Goal: Information Seeking & Learning: Learn about a topic

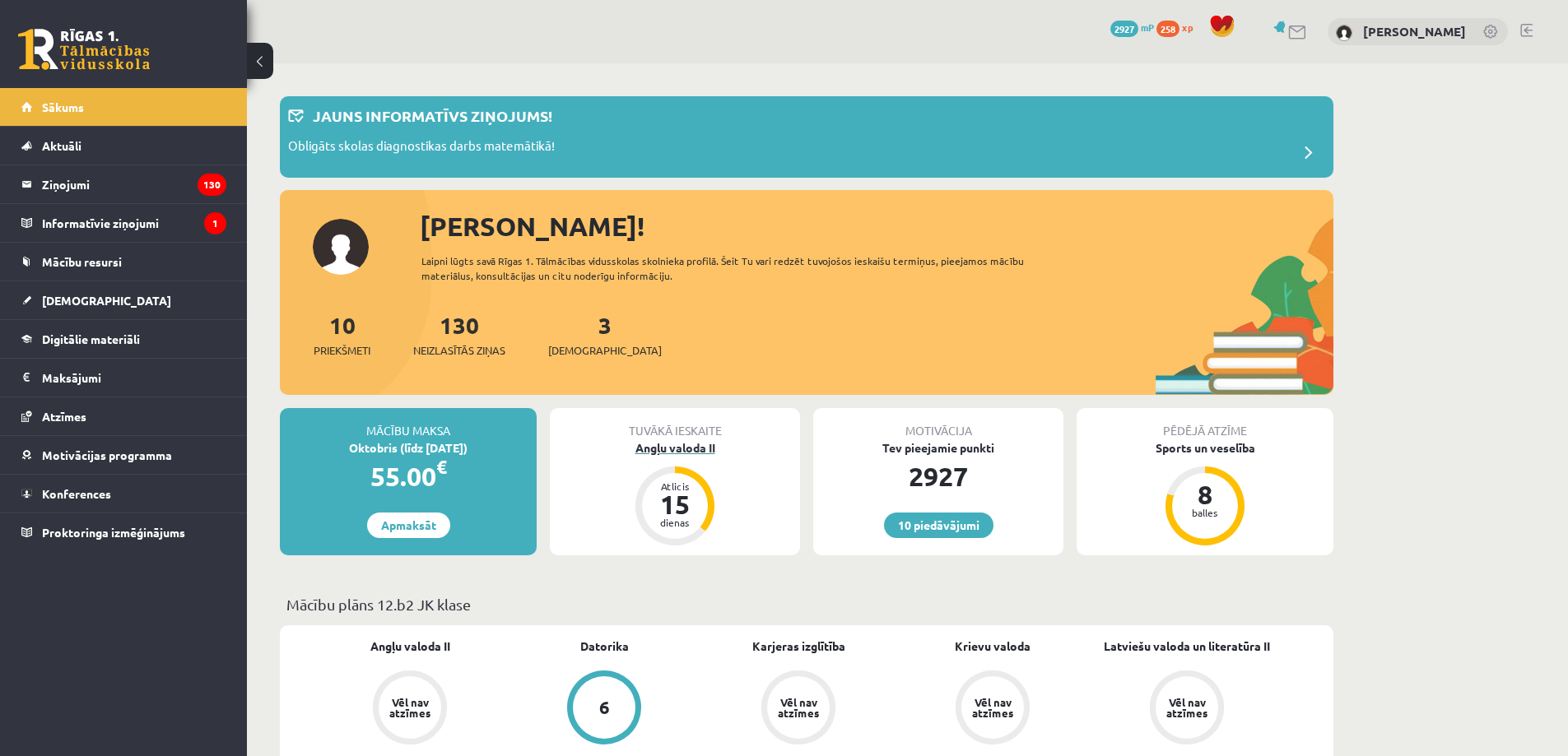
click at [683, 483] on div "Atlicis" at bounding box center [675, 486] width 49 height 10
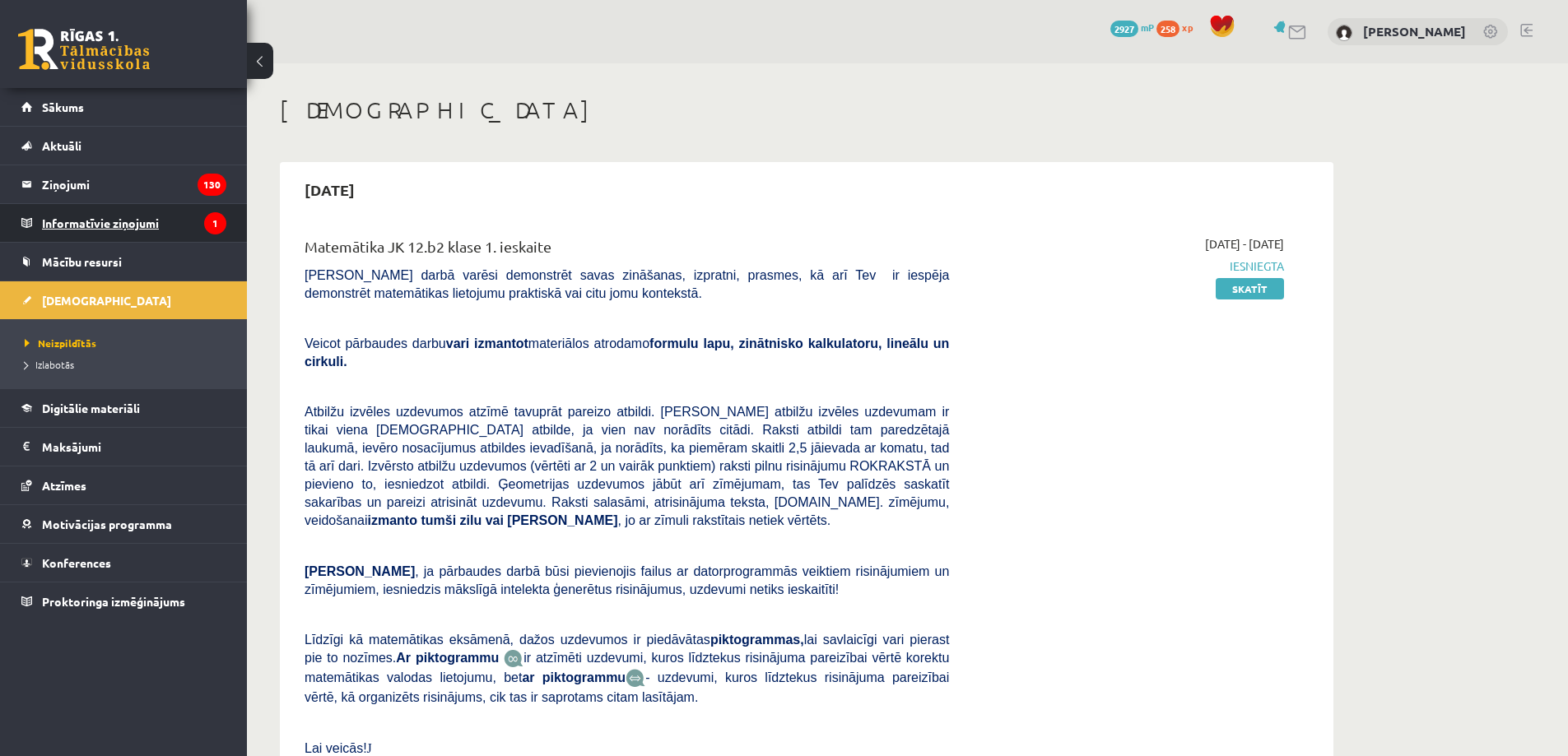
click at [183, 217] on legend "Informatīvie ziņojumi 1" at bounding box center [134, 223] width 185 height 38
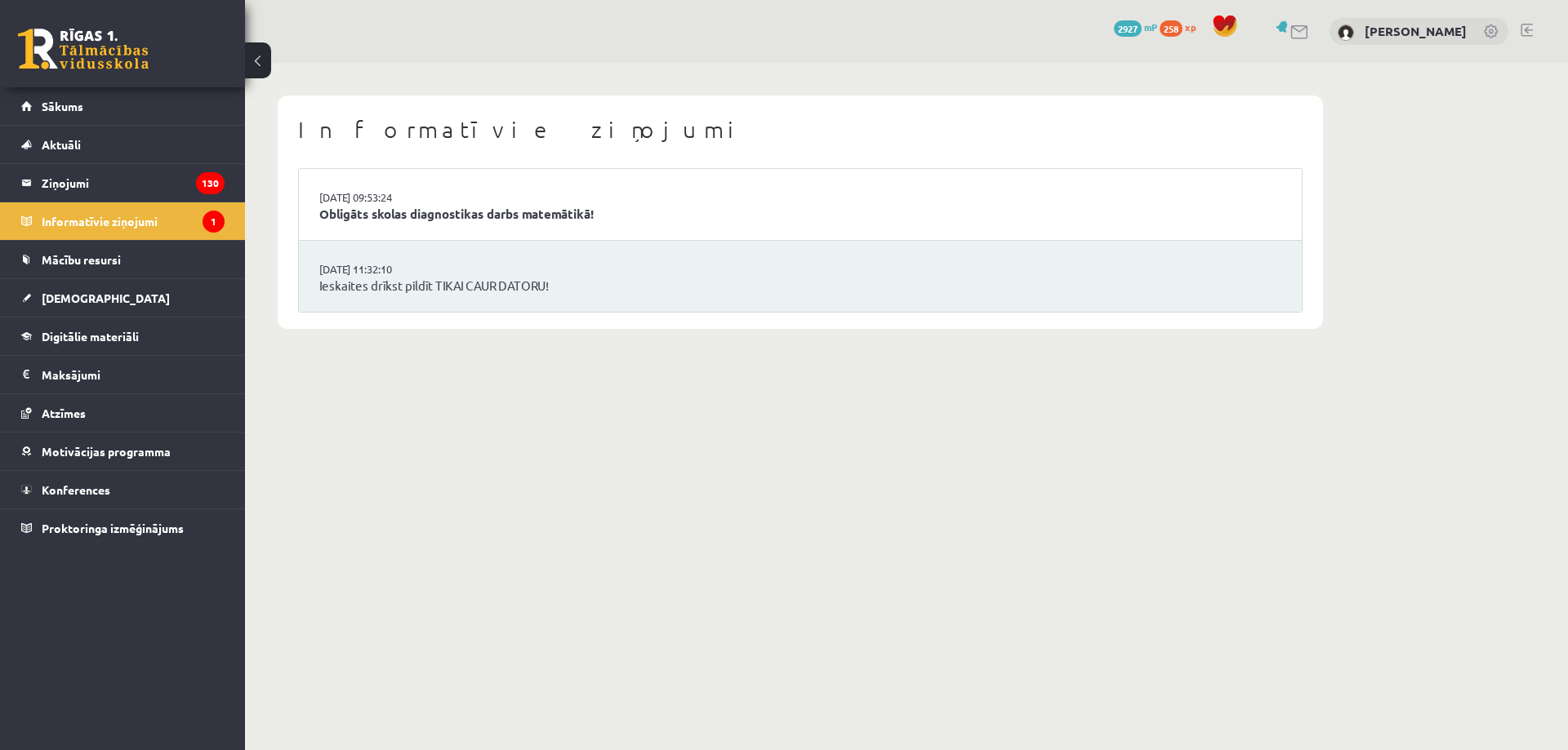
click at [553, 201] on li "[DATE] 09:53:24 Obligāts skolas diagnostikas darbs matemātikā!" at bounding box center [799, 204] width 1003 height 71
click at [540, 210] on link "Obligāts skolas diagnostikas darbs matemātikā!" at bounding box center [800, 214] width 962 height 19
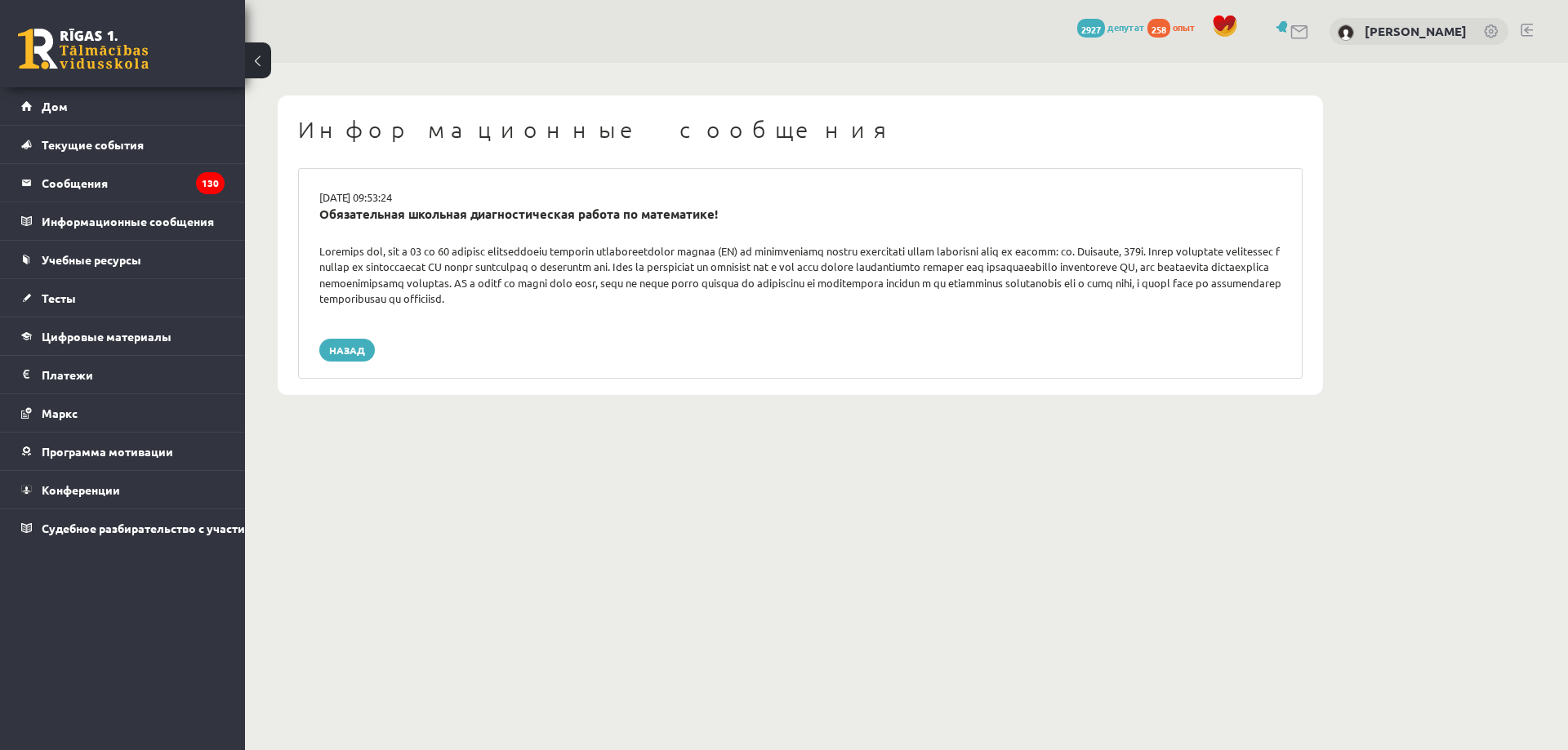
click at [1001, 312] on div "16.09.2025 09:53:24 Обязательная школьная диагностическая работа по математике!…" at bounding box center [799, 273] width 1004 height 211
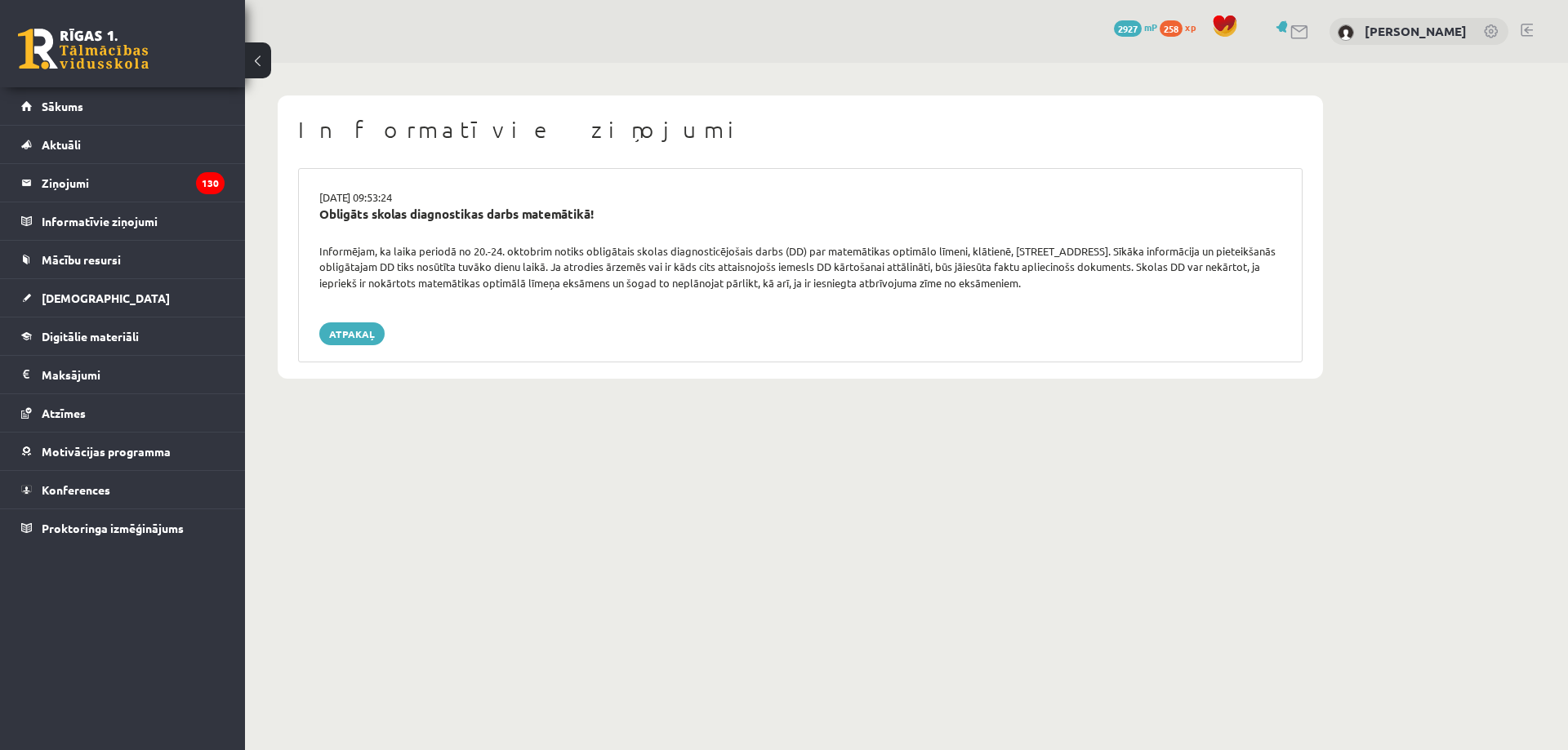
click at [444, 271] on div "Informējam, ka laika periodā no 20.-24. oktobrim notiks obligātais skolas diagn…" at bounding box center [800, 267] width 986 height 48
drag, startPoint x: 1014, startPoint y: 247, endPoint x: 1099, endPoint y: 250, distance: 85.1
click at [1099, 250] on div "Informējam, ka laika periodā no 20.-24. oktobrim notiks obligātais skolas diagn…" at bounding box center [800, 267] width 986 height 48
copy div "Latgales ielā 257b"
drag, startPoint x: 694, startPoint y: 390, endPoint x: 601, endPoint y: 493, distance: 138.8
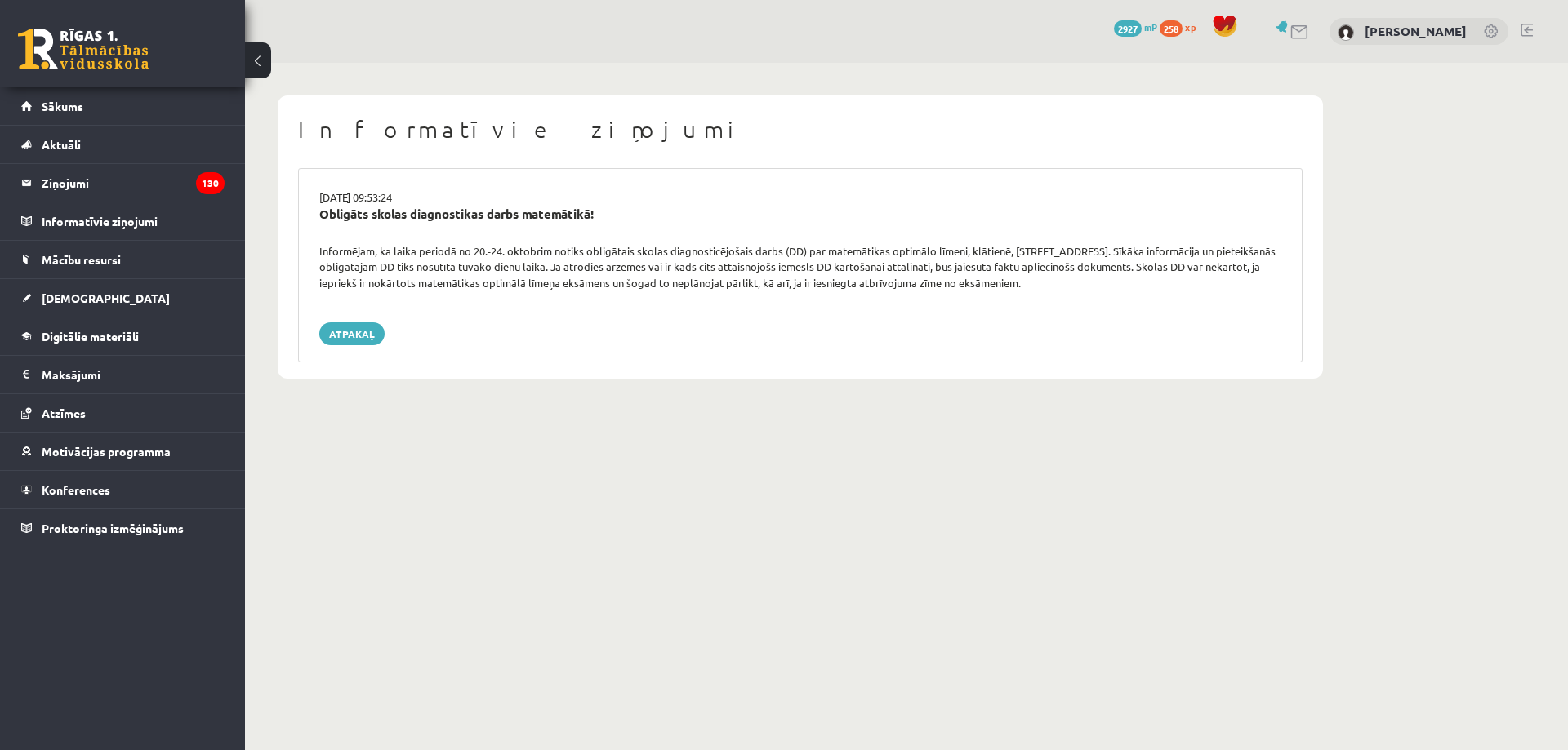
click at [601, 493] on body "0 Dāvanas 2927 mP 258 xp Eriks Meļņiks Sākums Aktuāli Kā mācīties eSKOLĀ Kontak…" at bounding box center [784, 375] width 1568 height 750
click at [93, 108] on link "Sākums" at bounding box center [123, 107] width 203 height 38
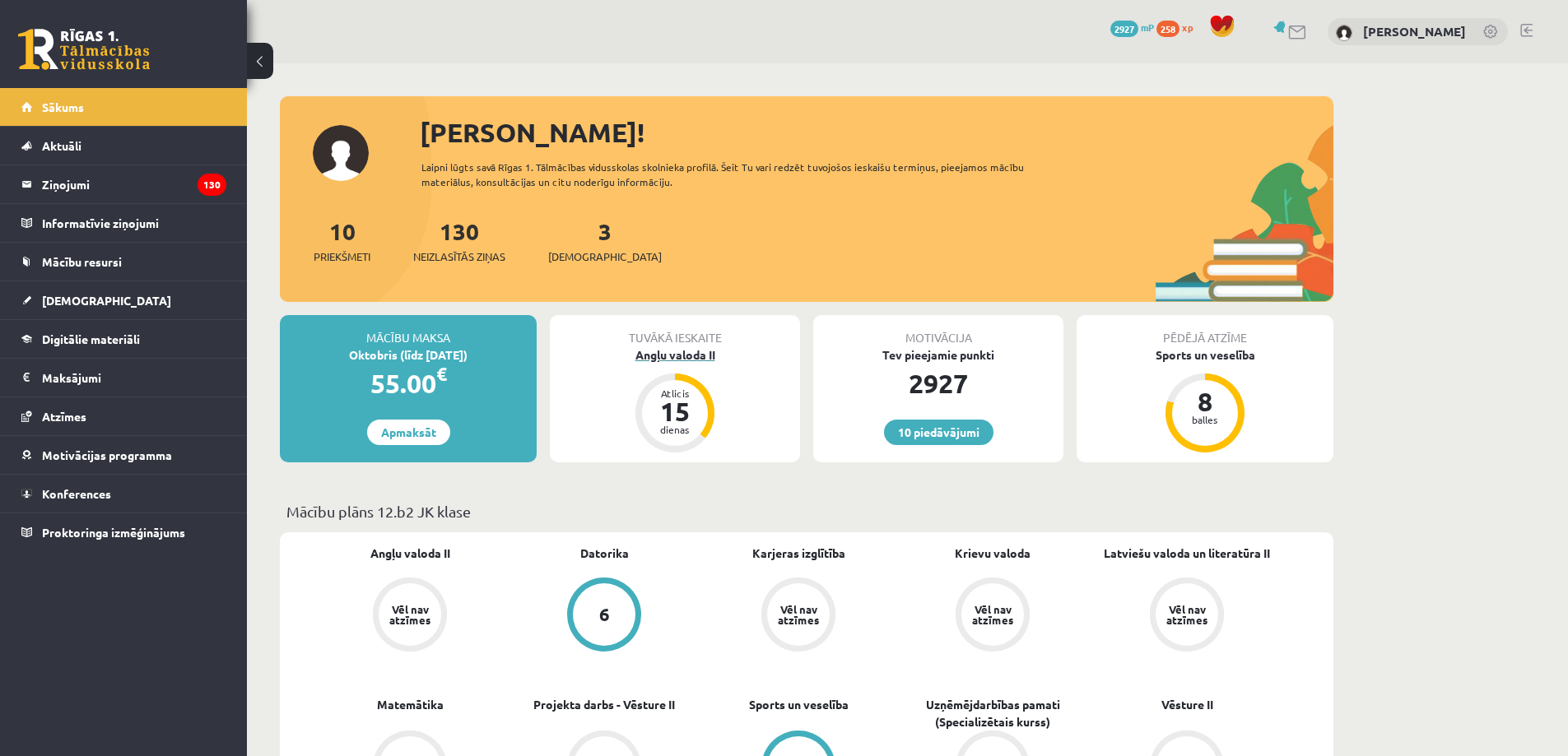
click at [657, 393] on div "Atlicis" at bounding box center [675, 393] width 49 height 10
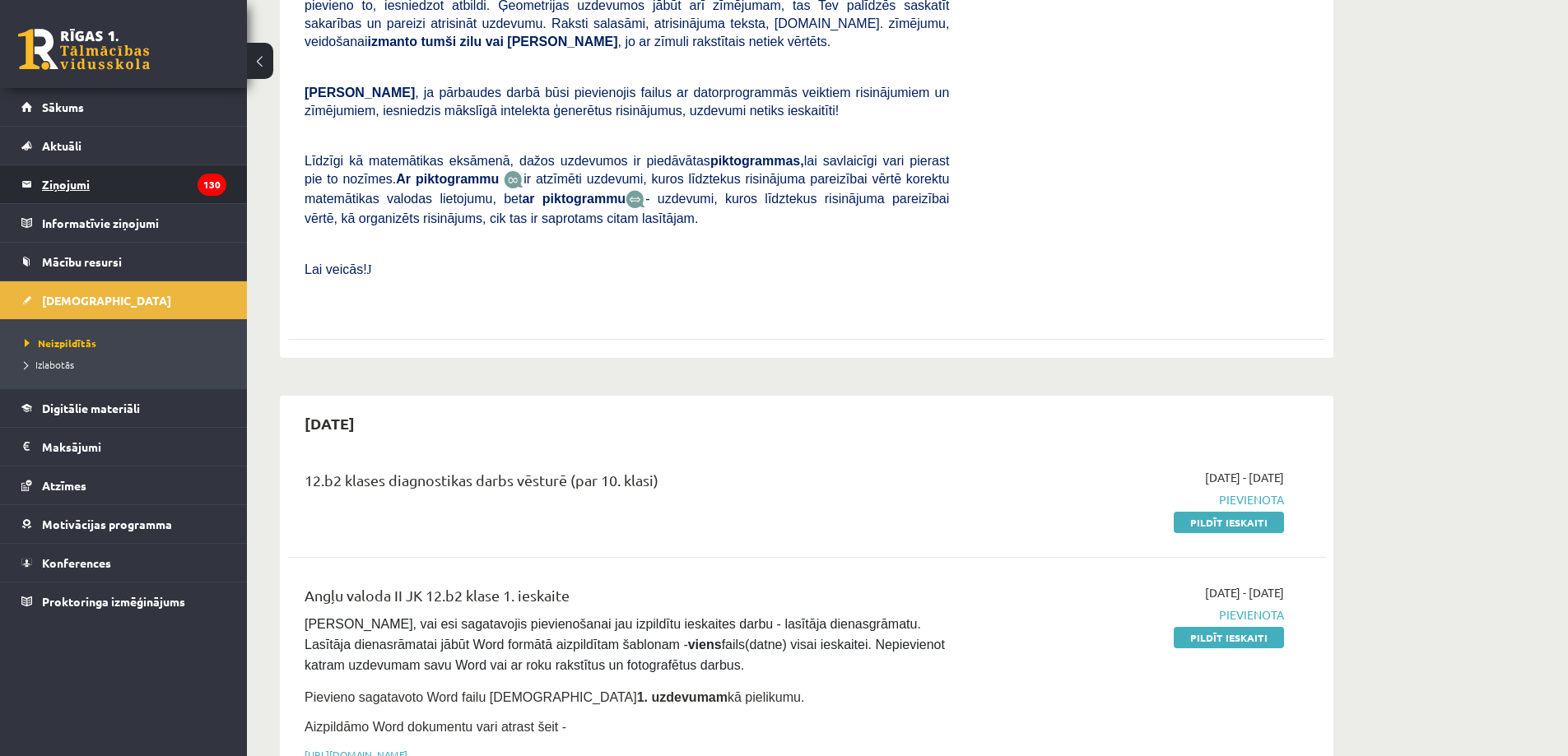
scroll to position [493, 0]
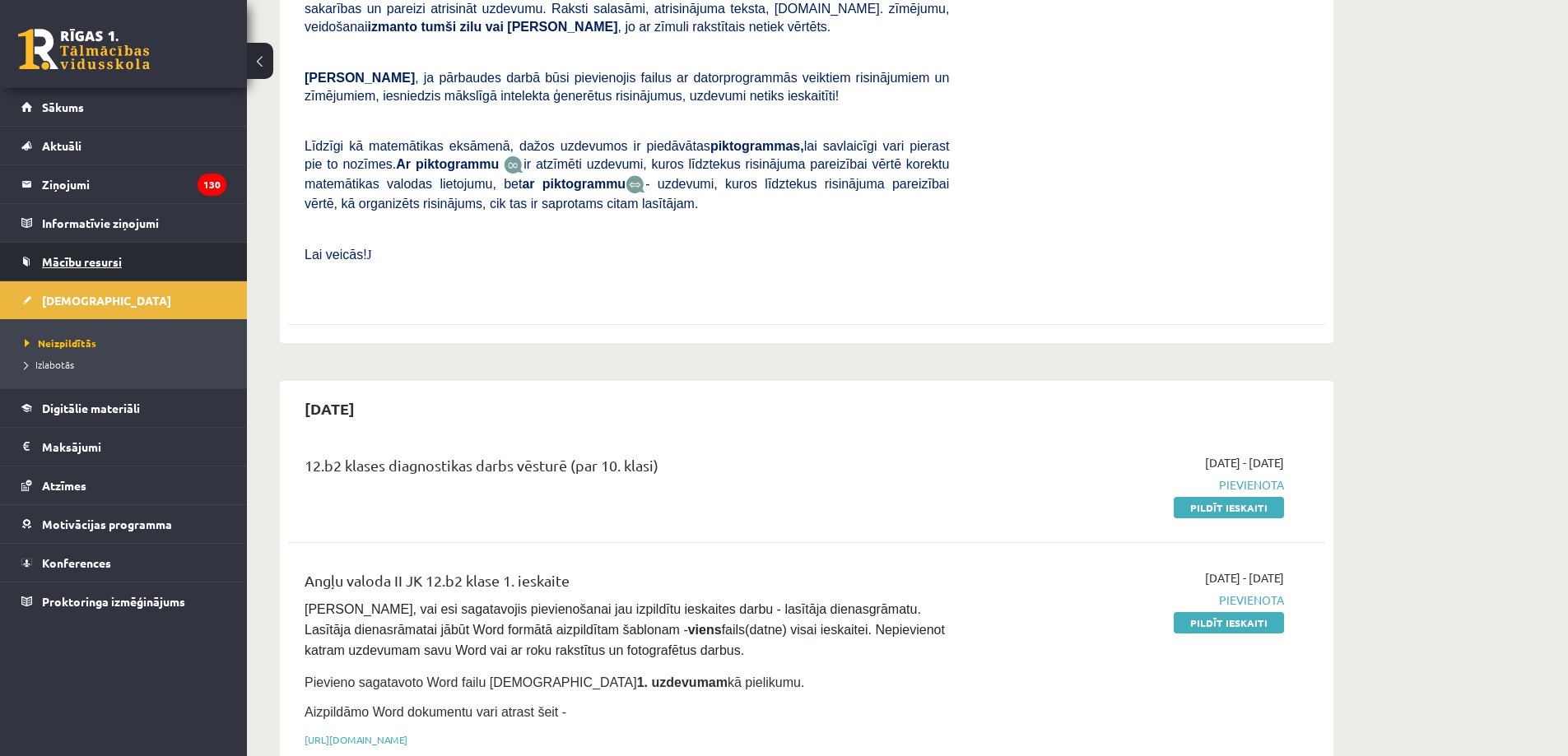
click at [88, 252] on link "Mācību resursi" at bounding box center [124, 262] width 205 height 38
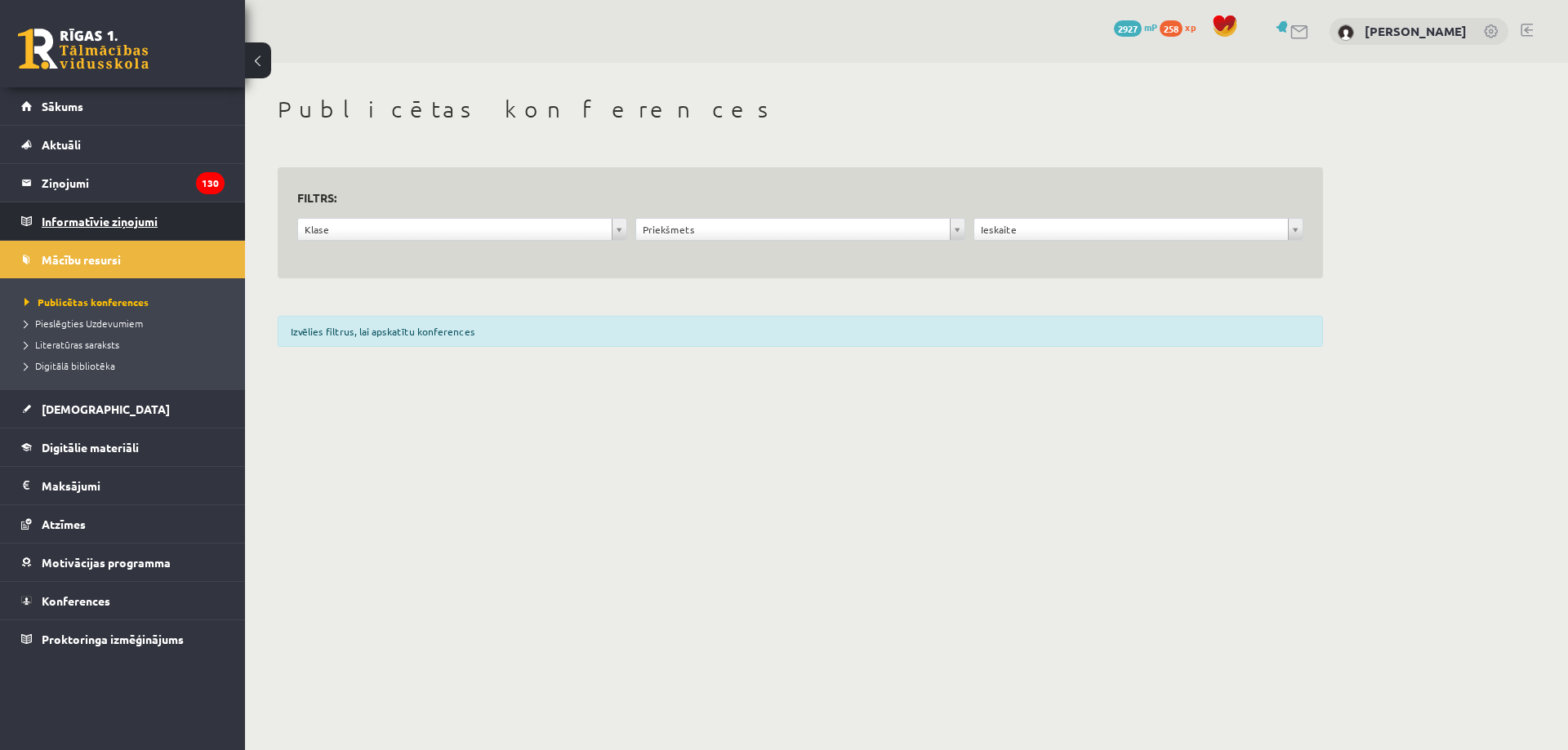
click at [96, 214] on legend "Informatīvie ziņojumi 0" at bounding box center [133, 221] width 183 height 38
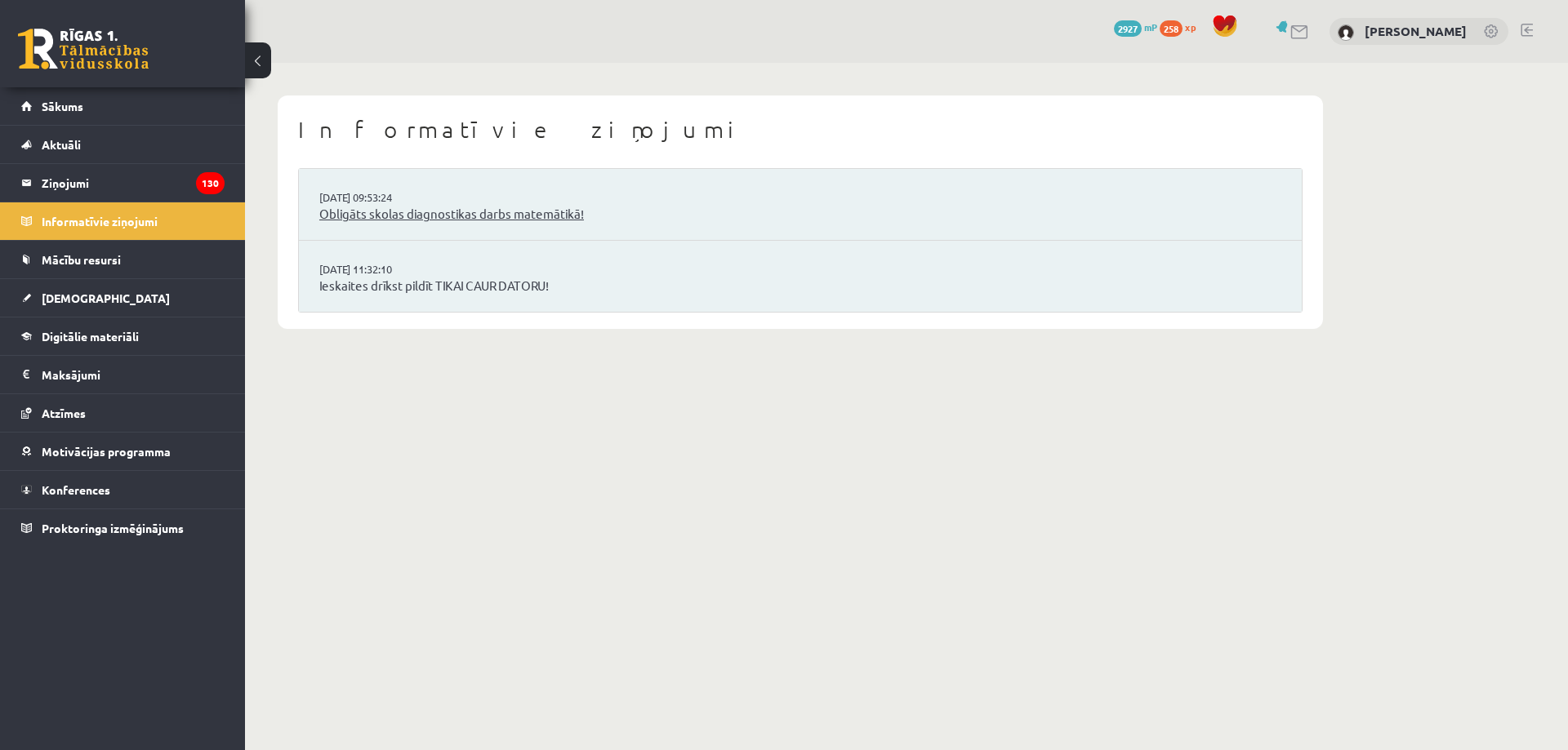
click at [504, 213] on link "Obligāts skolas diagnostikas darbs matemātikā!" at bounding box center [800, 214] width 962 height 19
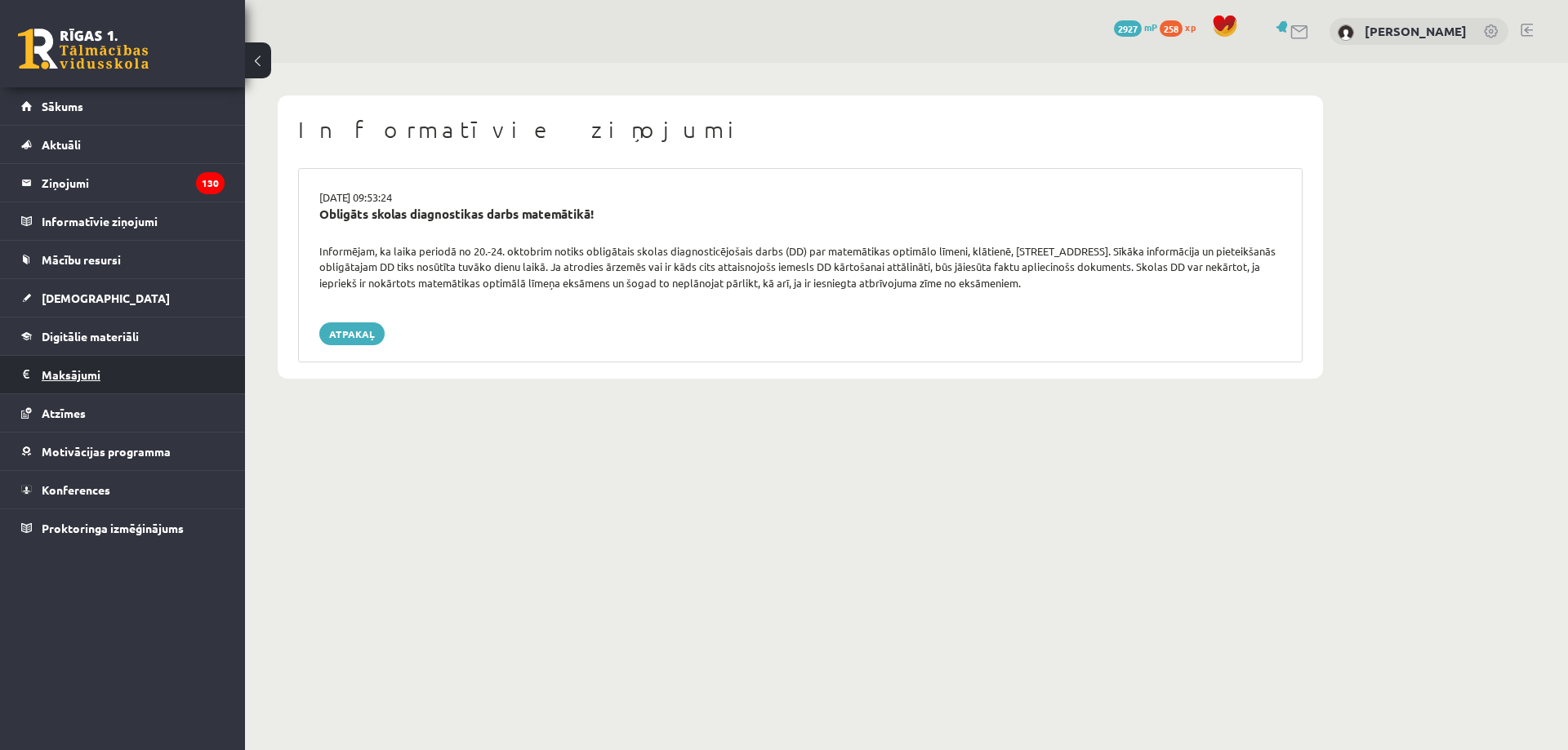
click at [148, 368] on legend "Maksājumi 0" at bounding box center [133, 375] width 183 height 38
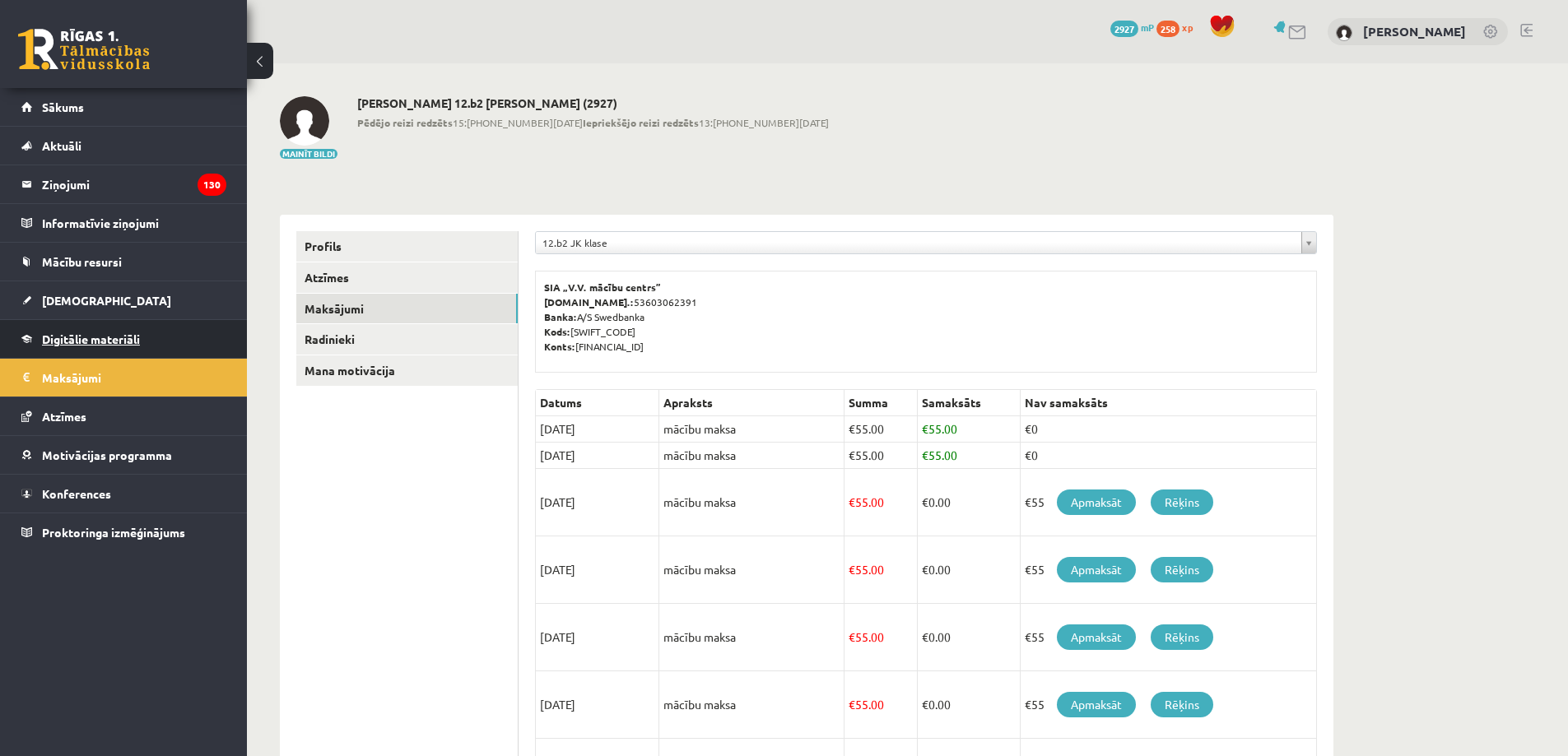
click at [141, 330] on link "Digitālie materiāli" at bounding box center [124, 339] width 205 height 38
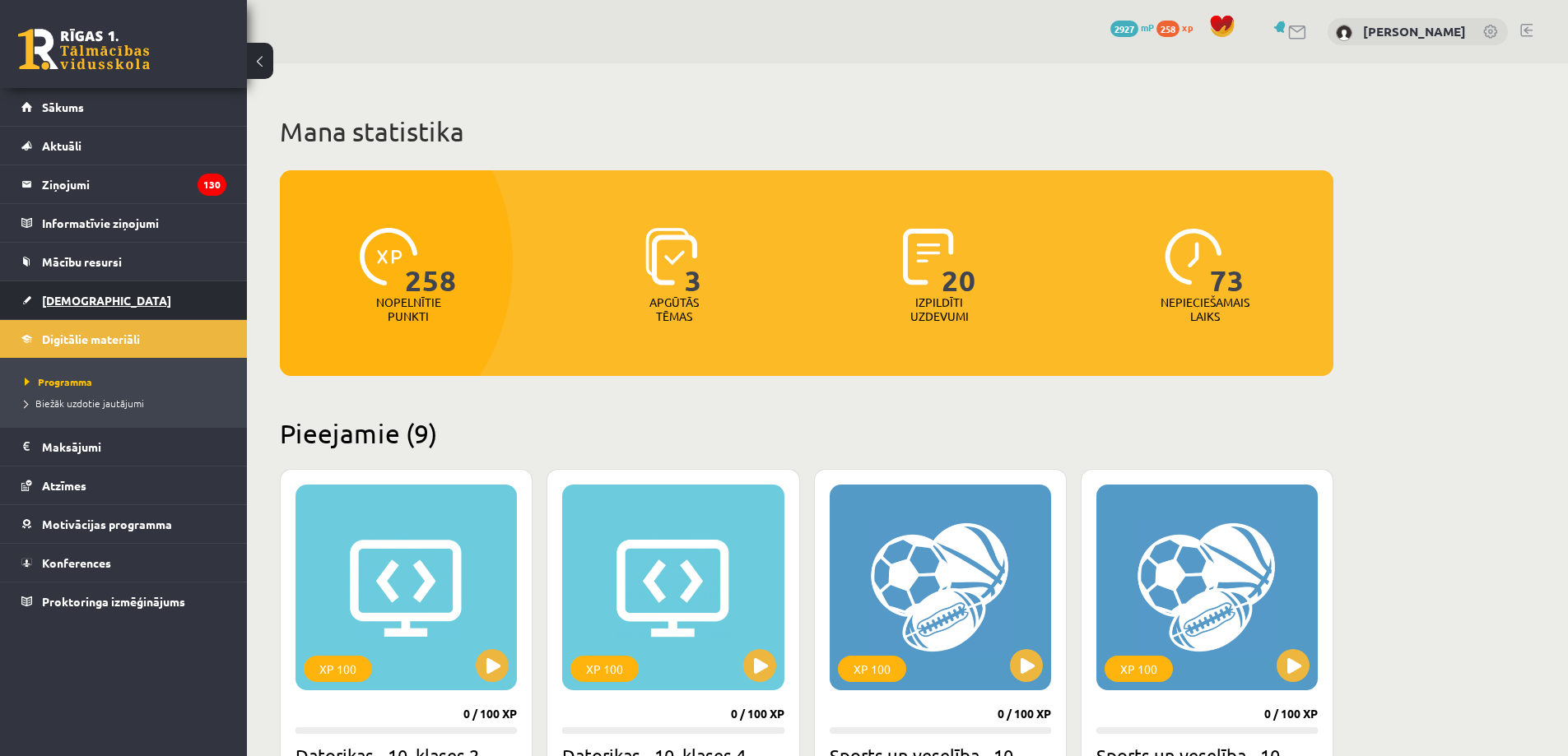
click at [147, 296] on link "[DEMOGRAPHIC_DATA]" at bounding box center [124, 300] width 205 height 38
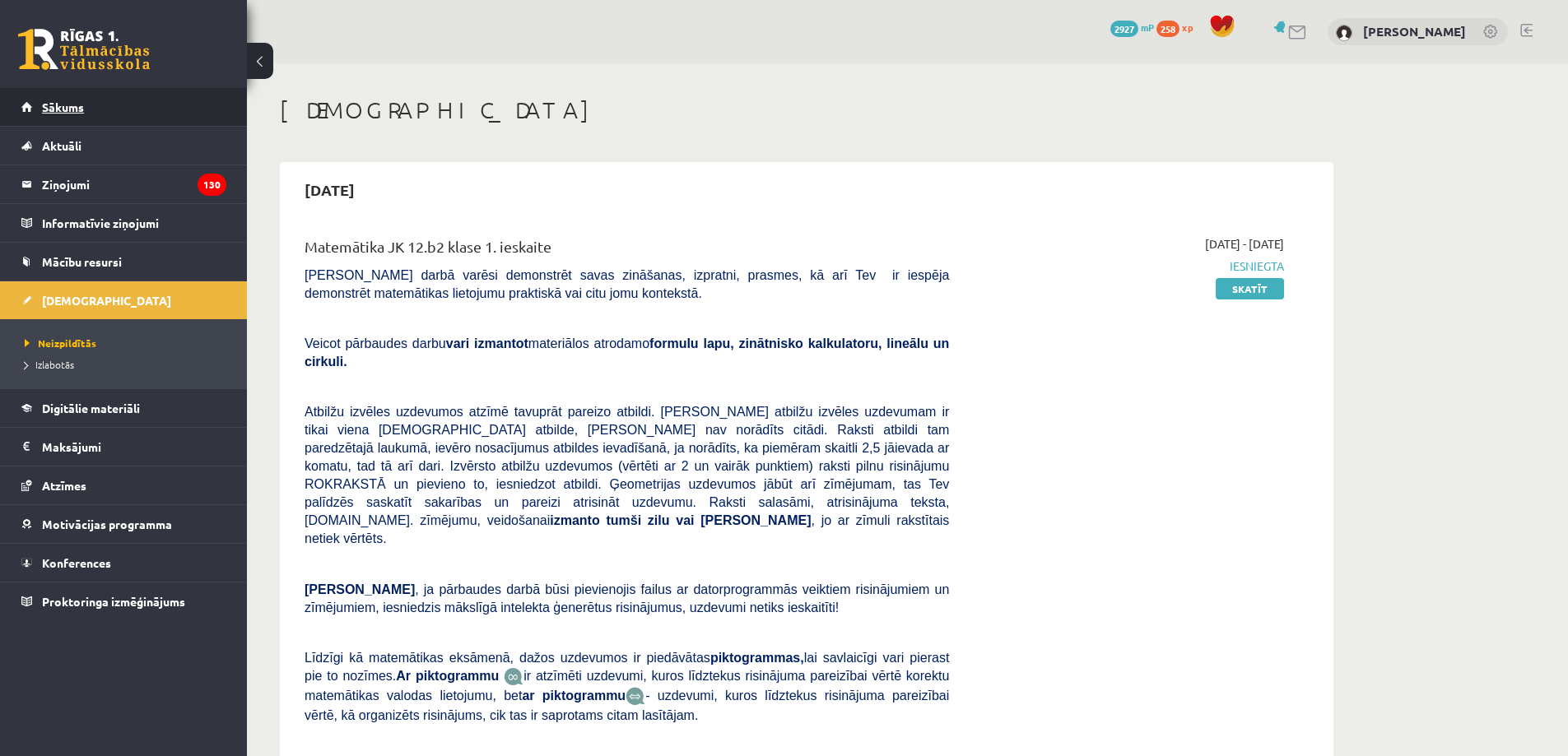
click at [154, 117] on link "Sākums" at bounding box center [124, 108] width 205 height 38
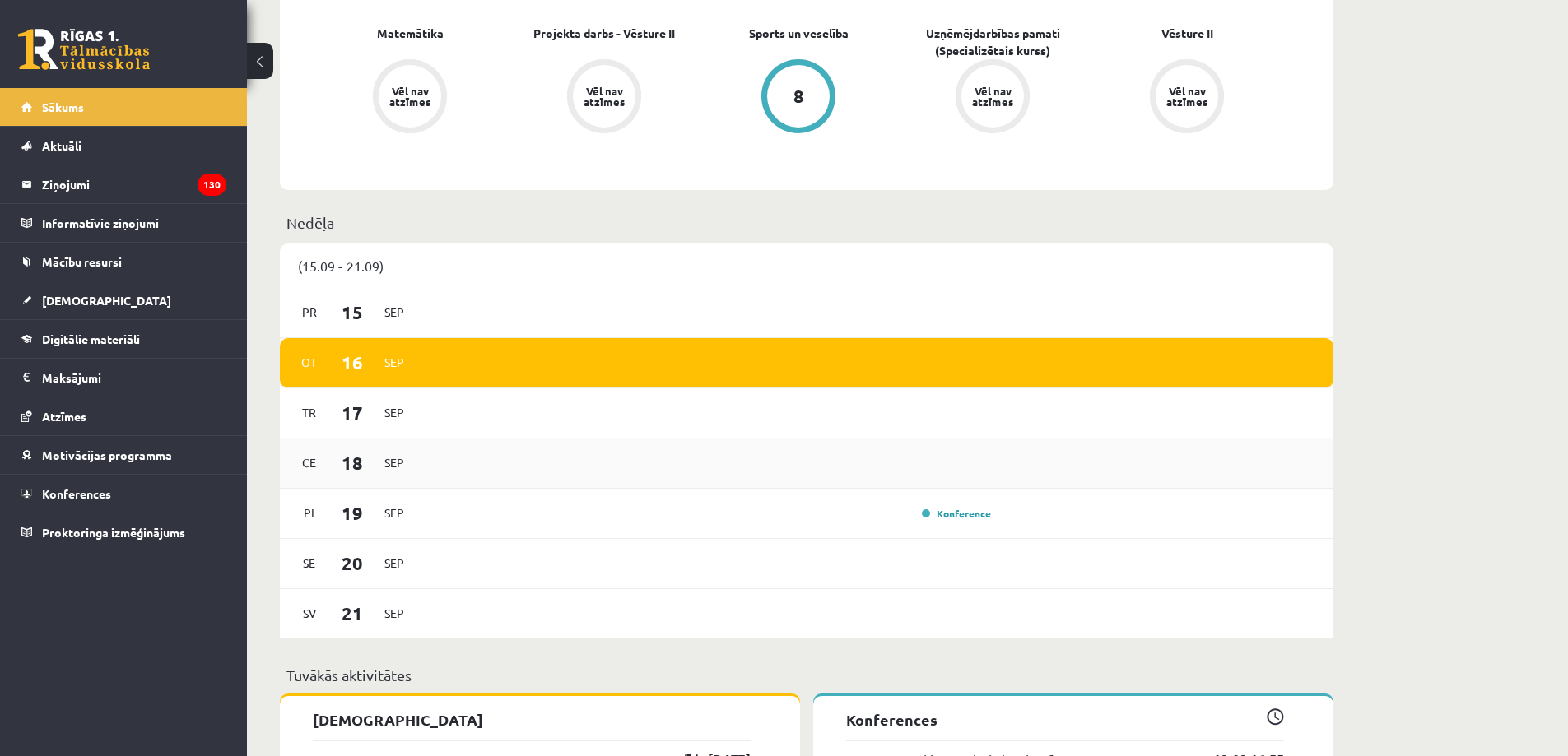
scroll to position [658, 0]
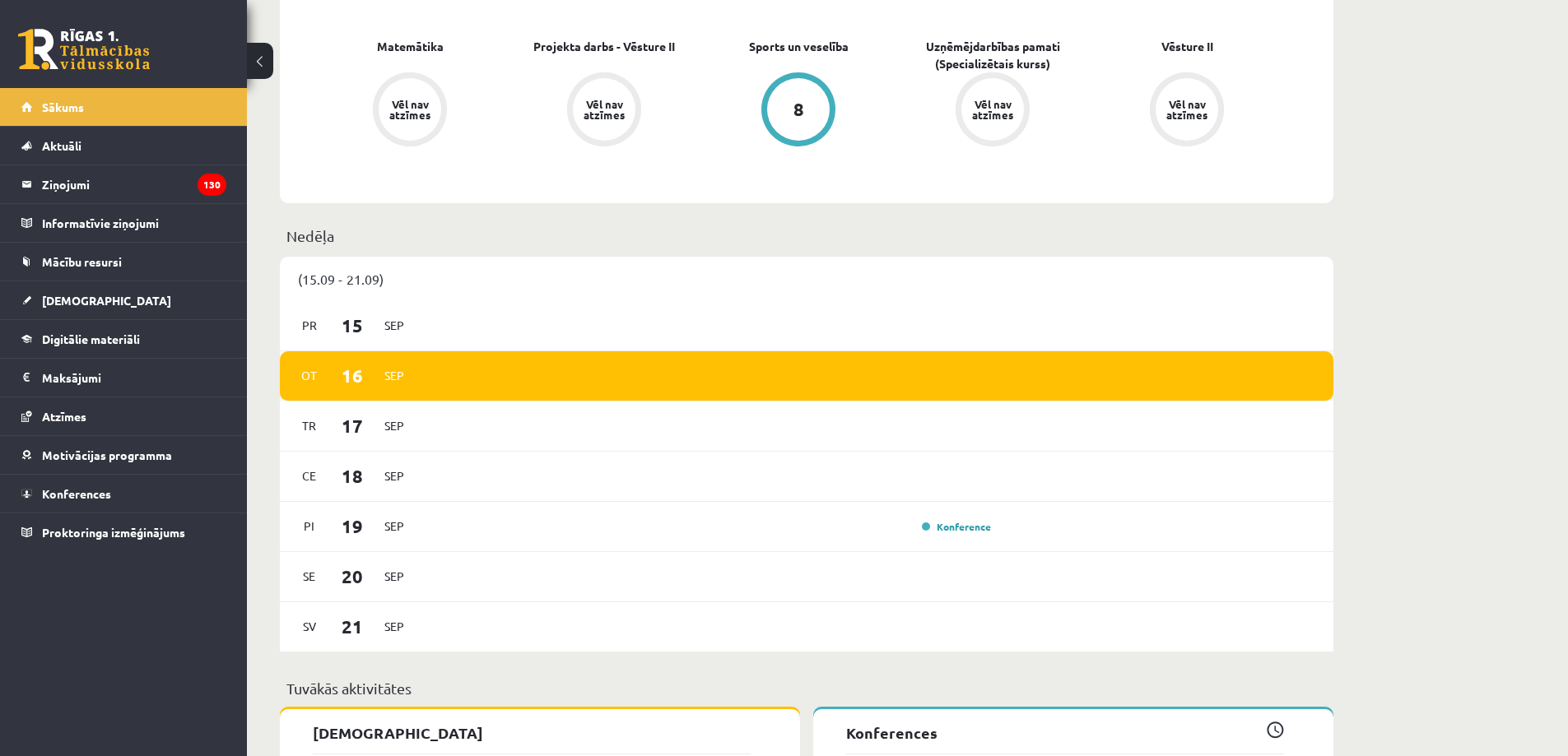
click at [367, 378] on span "16" at bounding box center [352, 375] width 51 height 27
click at [392, 377] on span "Sep" at bounding box center [395, 375] width 35 height 25
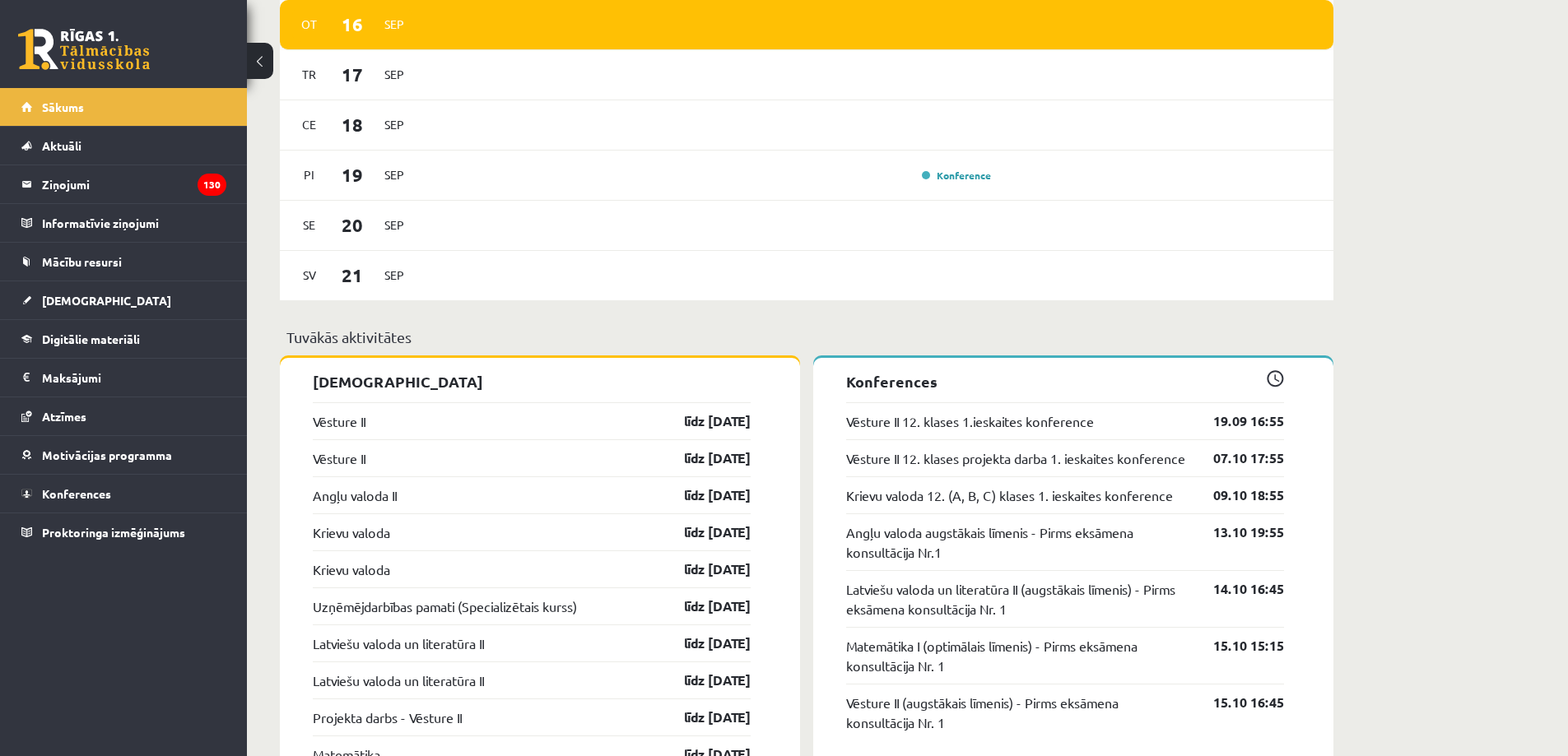
scroll to position [1069, 0]
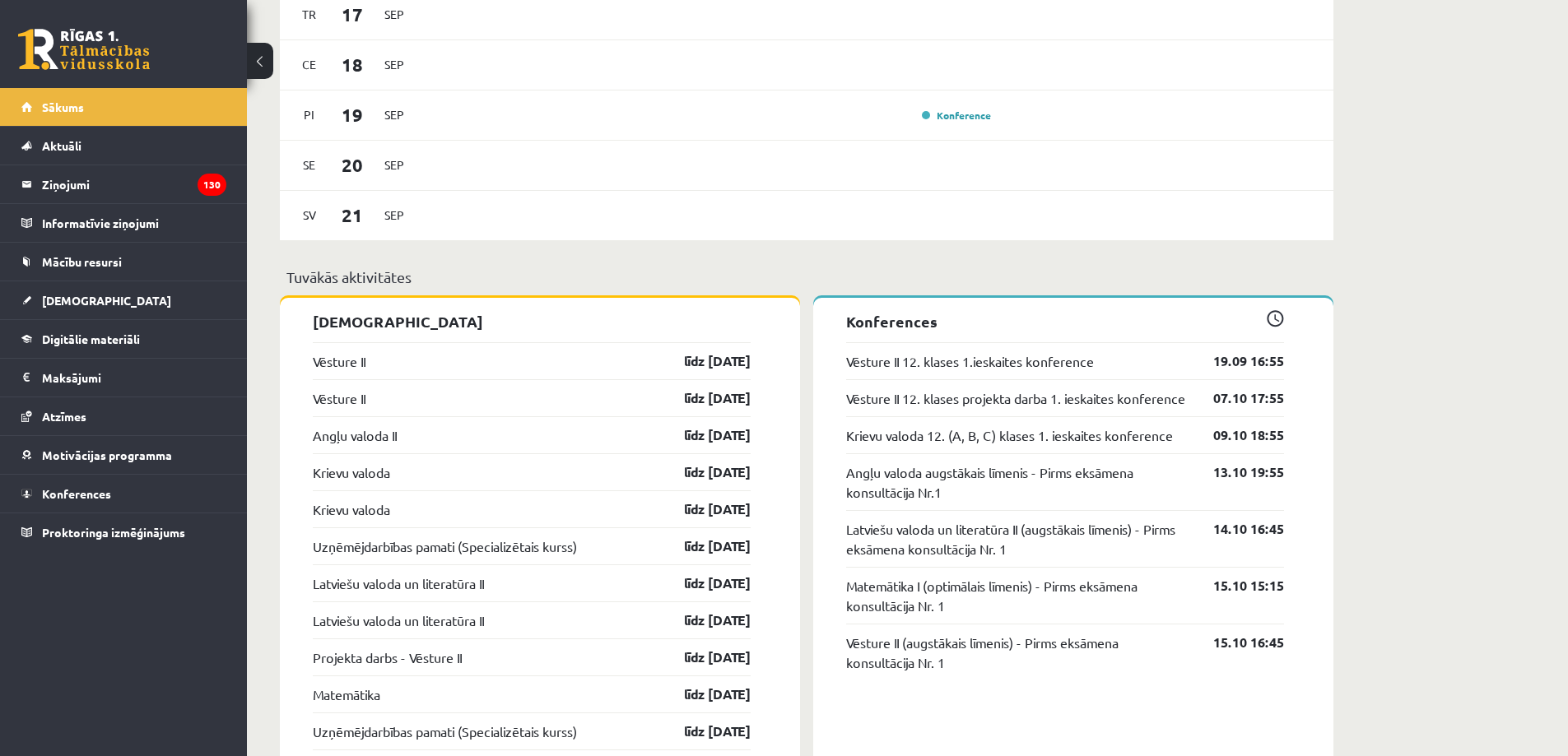
click at [851, 327] on p "Konferences" at bounding box center [1064, 322] width 438 height 23
click at [1274, 317] on span at bounding box center [1275, 319] width 17 height 17
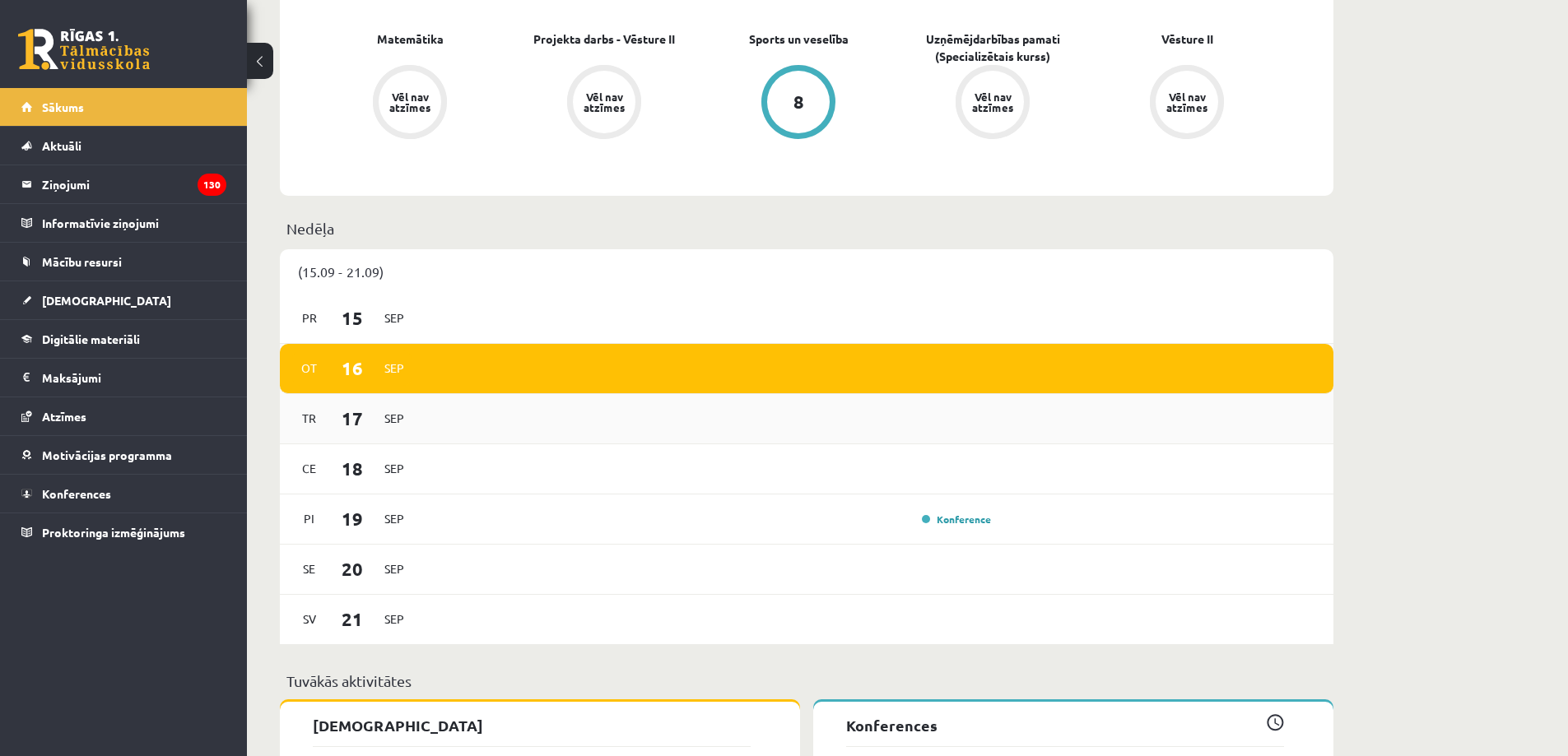
scroll to position [658, 0]
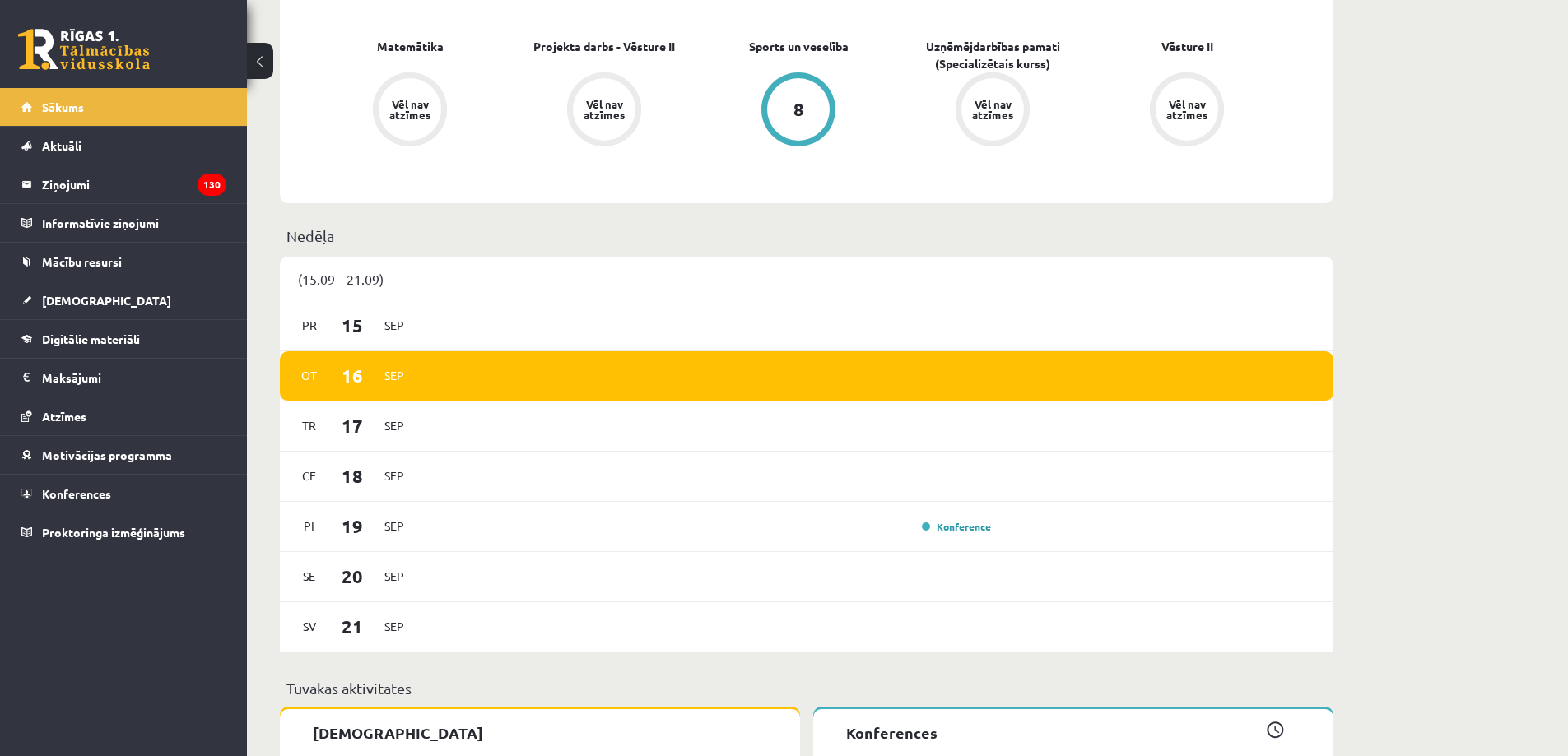
click at [382, 380] on span "Sep" at bounding box center [395, 375] width 35 height 25
click at [343, 380] on span "16" at bounding box center [352, 375] width 51 height 27
click at [298, 233] on p "Nedēļa" at bounding box center [806, 236] width 1040 height 23
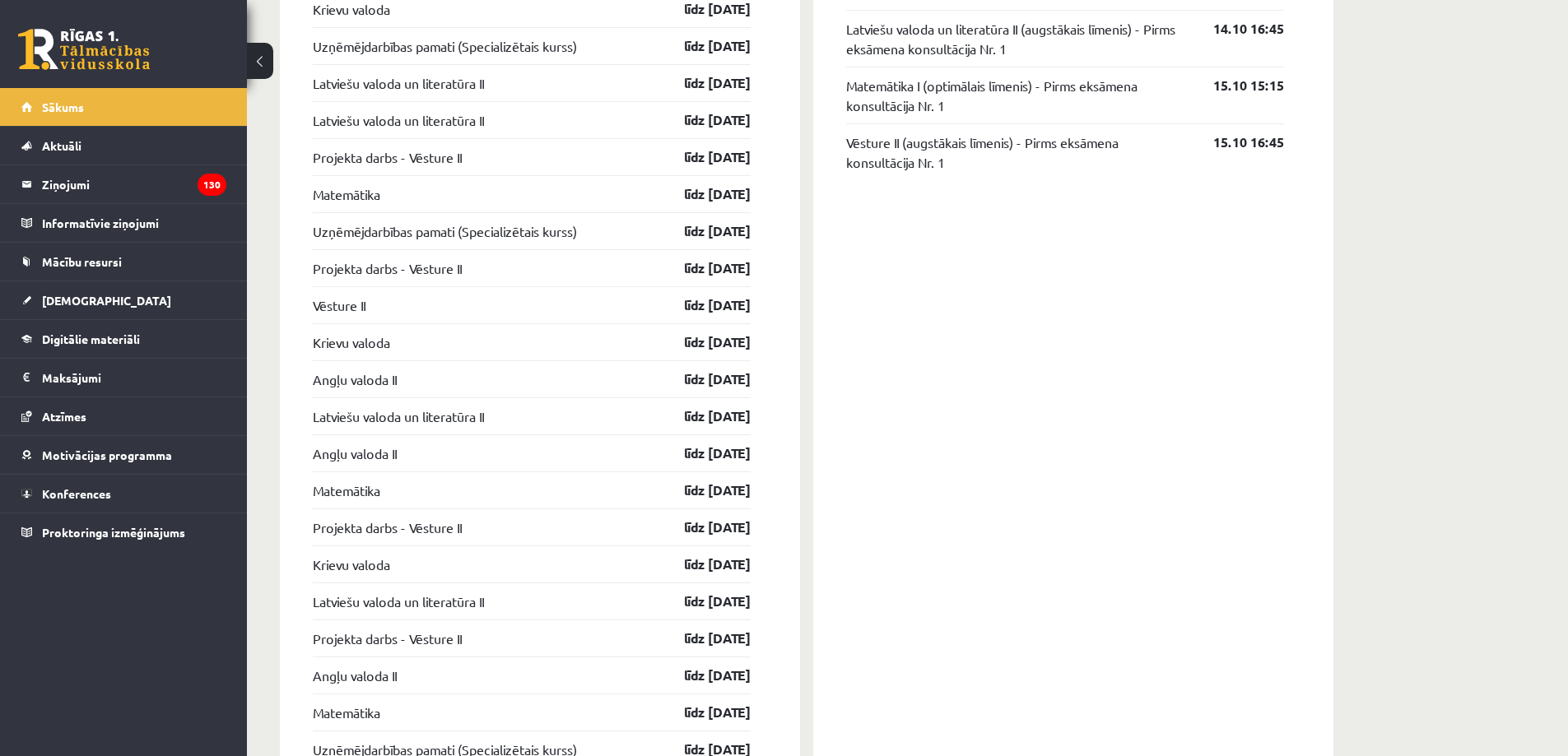
scroll to position [1258, 0]
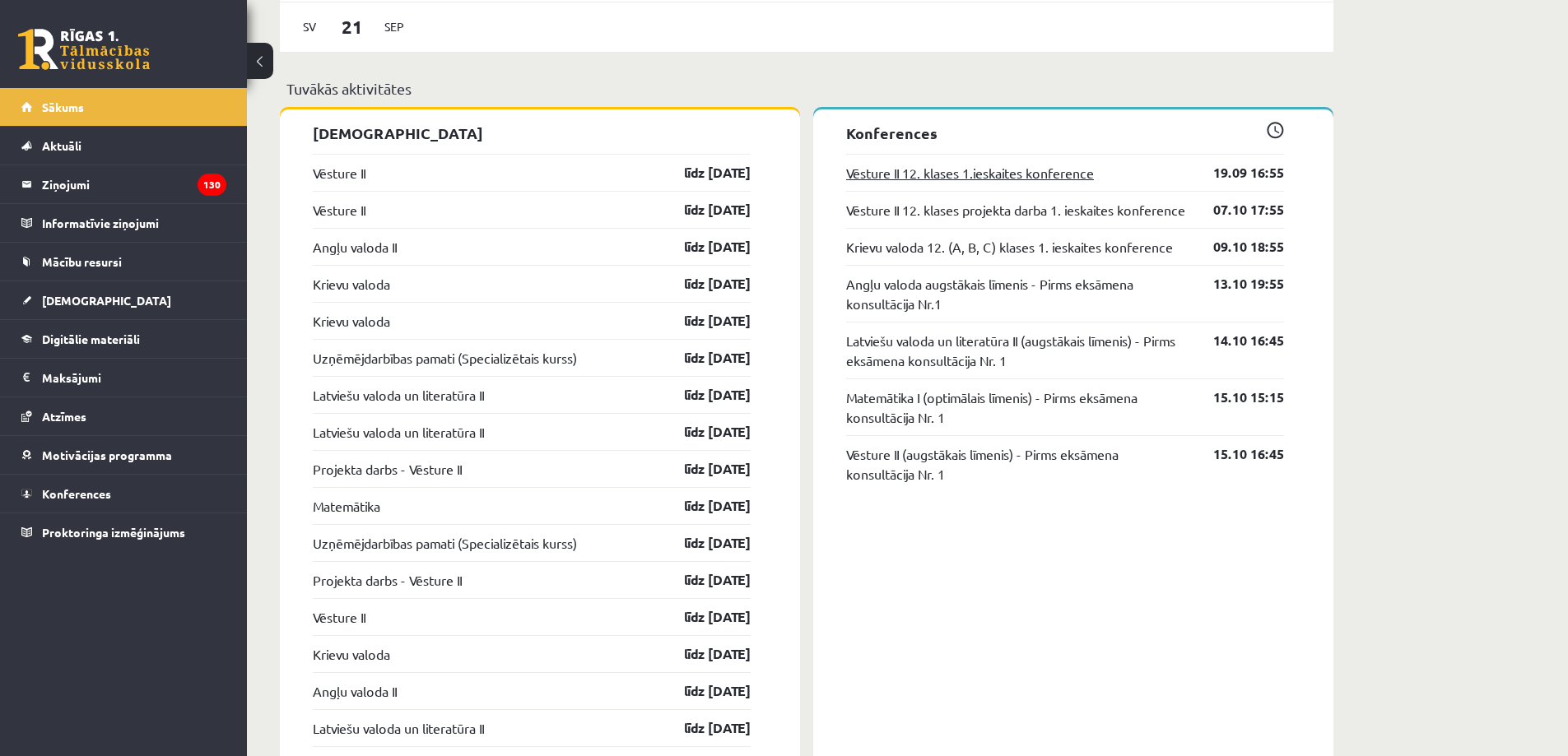
click at [907, 168] on link "Vēsture II 12. klases 1.ieskaites konference" at bounding box center [970, 173] width 248 height 20
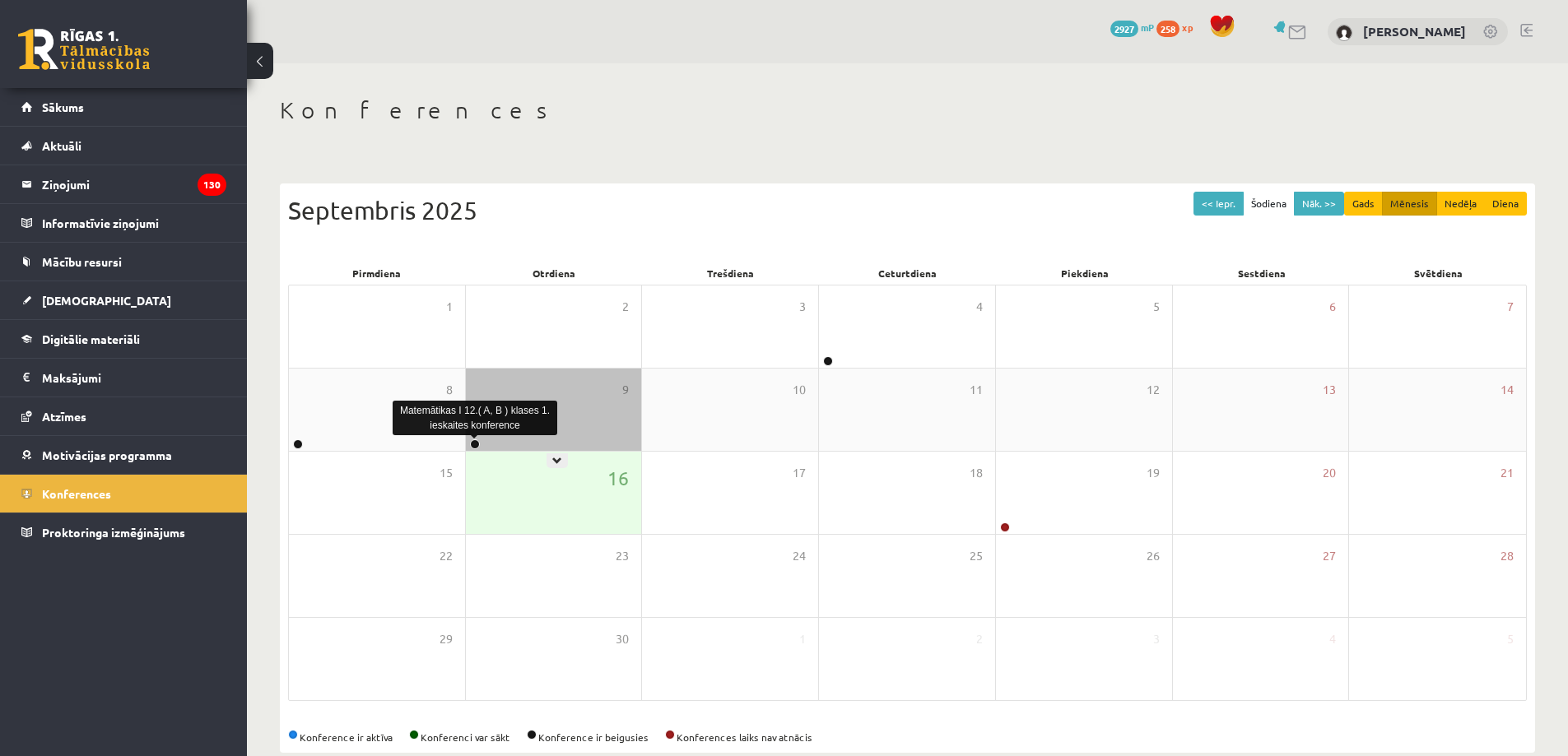
click at [476, 442] on link at bounding box center [474, 444] width 10 height 10
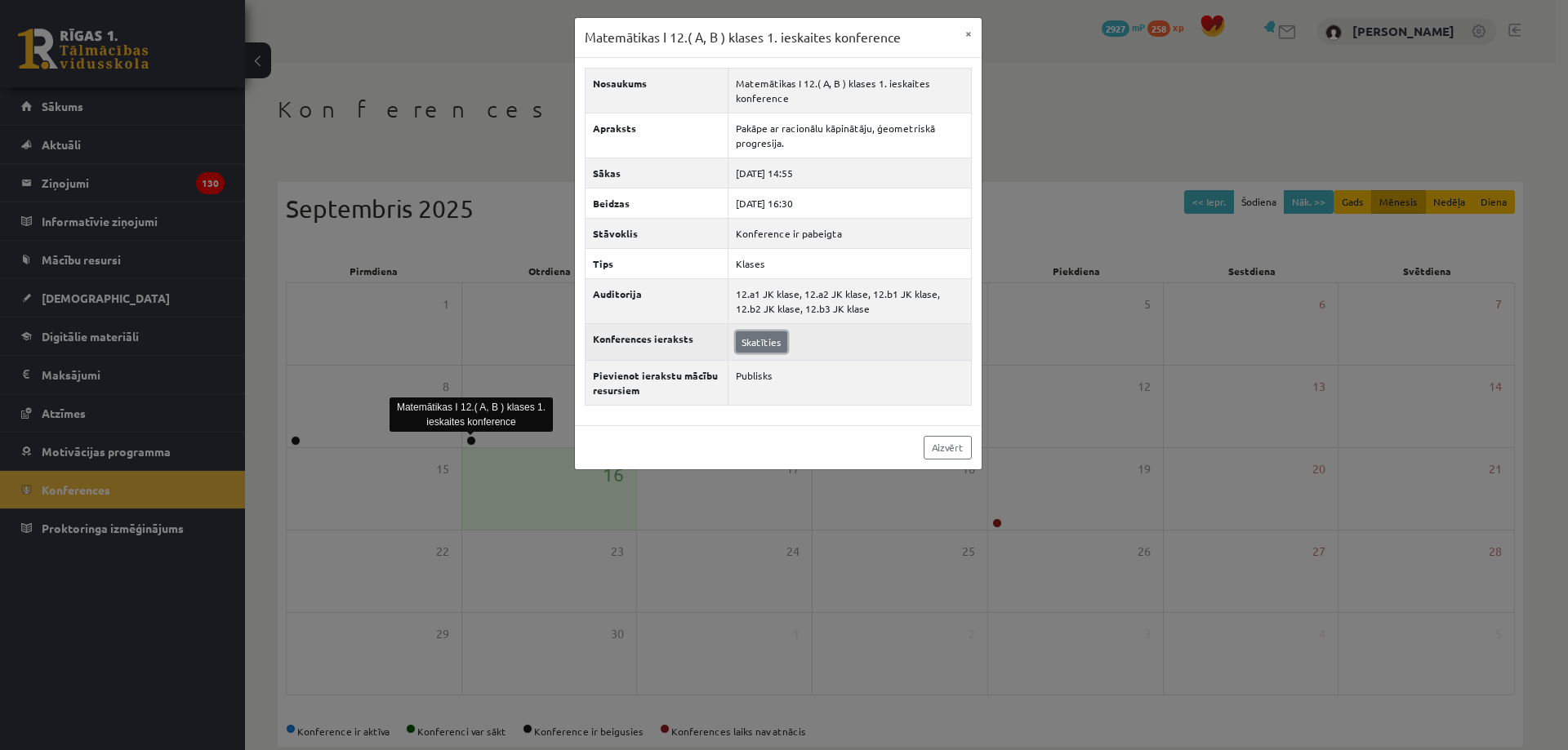
click at [768, 341] on link "Skatīties" at bounding box center [762, 341] width 52 height 22
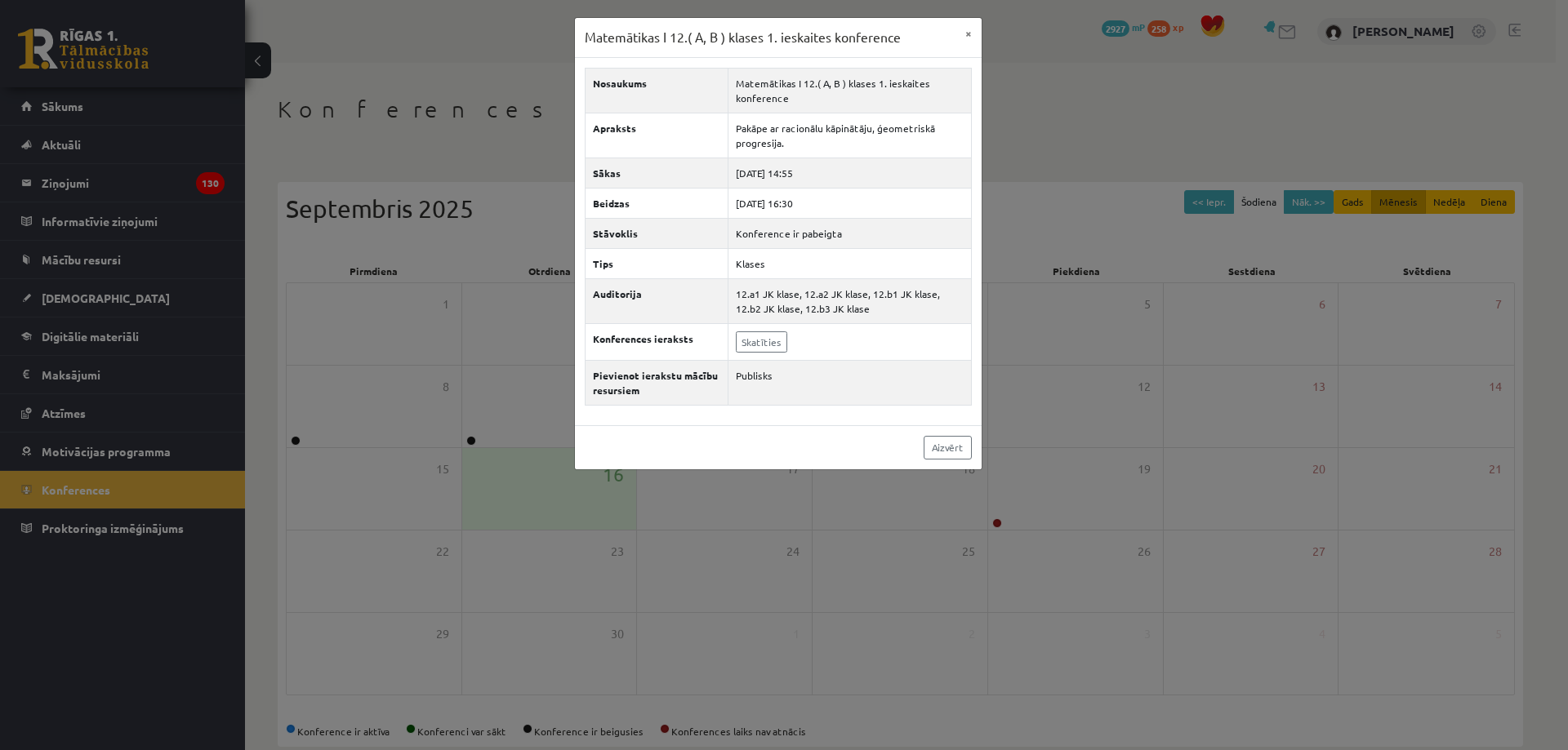
click at [113, 250] on div "Matemātikas I 12.( A, B ) klases 1. ieskaites konference × Nosaukums Matemātika…" at bounding box center [784, 375] width 1568 height 750
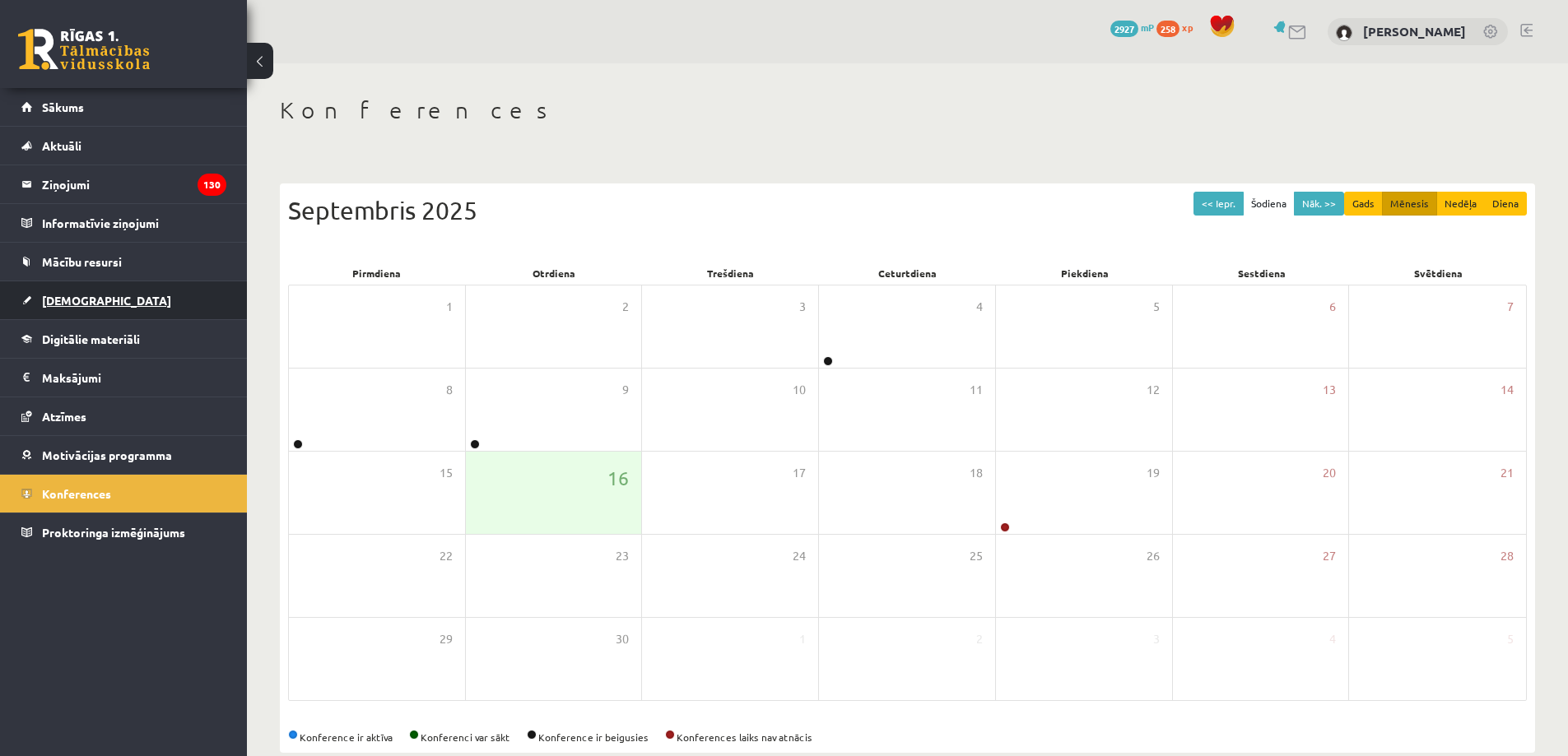
click at [105, 302] on link "[DEMOGRAPHIC_DATA]" at bounding box center [124, 300] width 205 height 38
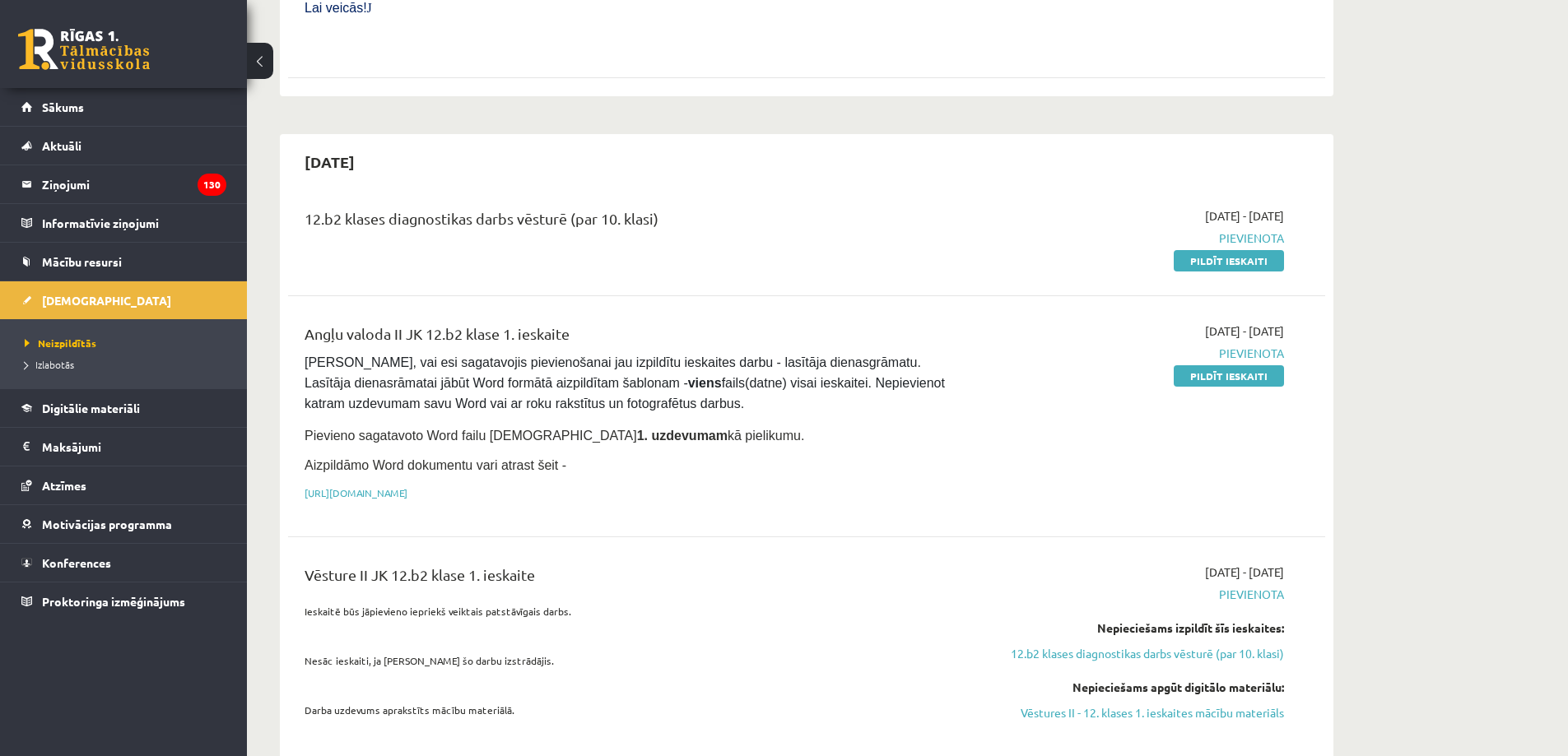
scroll to position [823, 0]
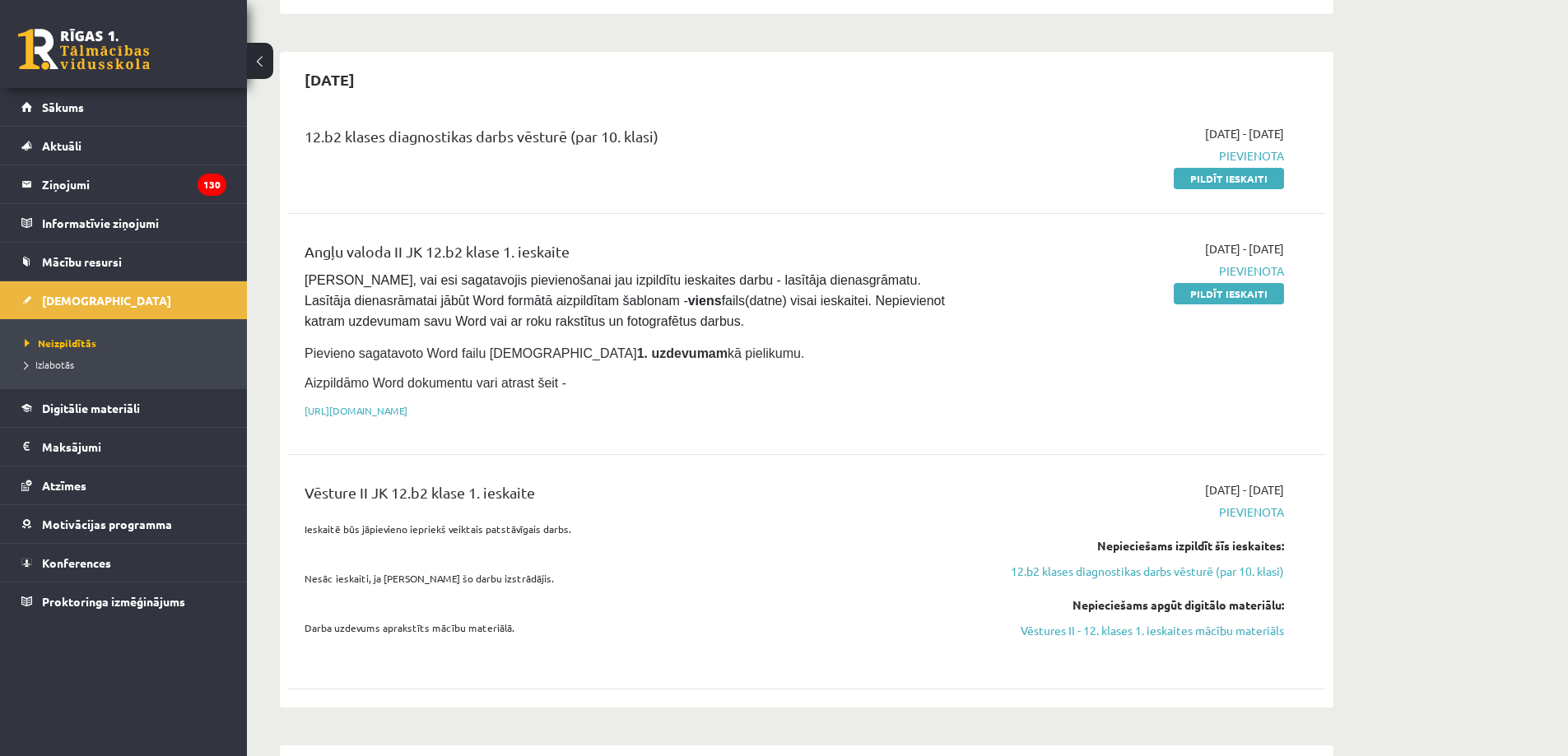
drag, startPoint x: 1246, startPoint y: 587, endPoint x: 760, endPoint y: 493, distance: 495.0
click at [148, 115] on link "Sākums" at bounding box center [124, 108] width 205 height 38
